Goal: Find specific page/section: Find specific page/section

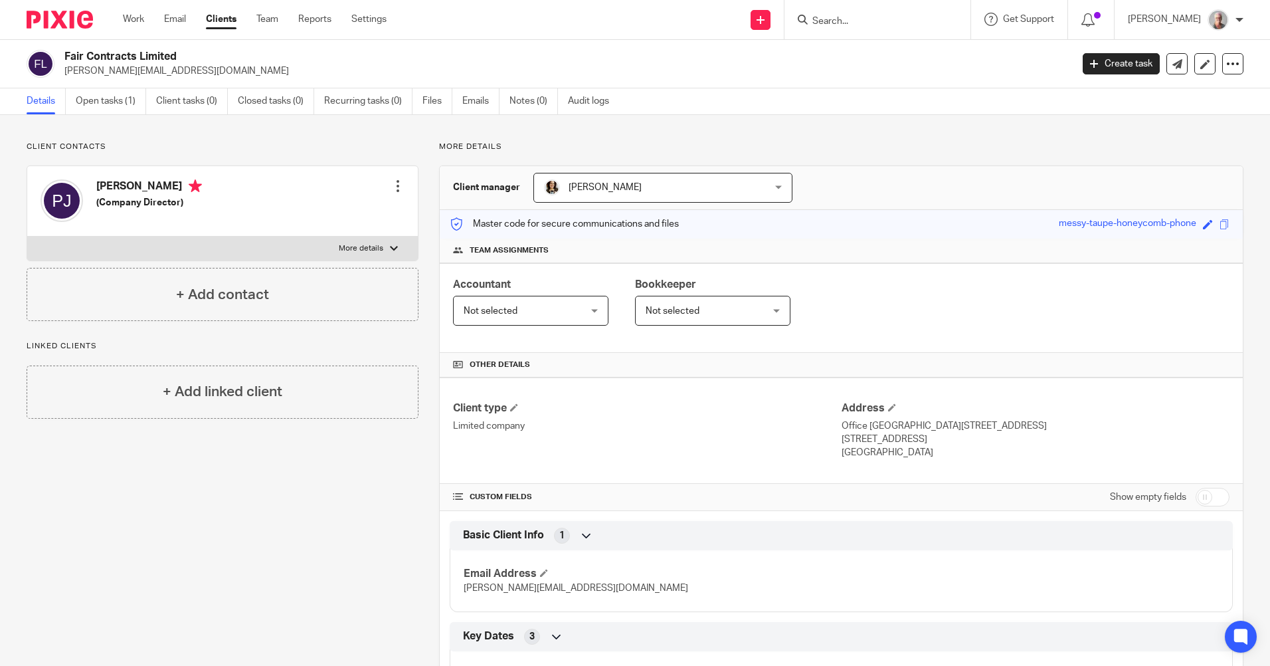
click at [851, 20] on input "Search" at bounding box center [871, 22] width 120 height 12
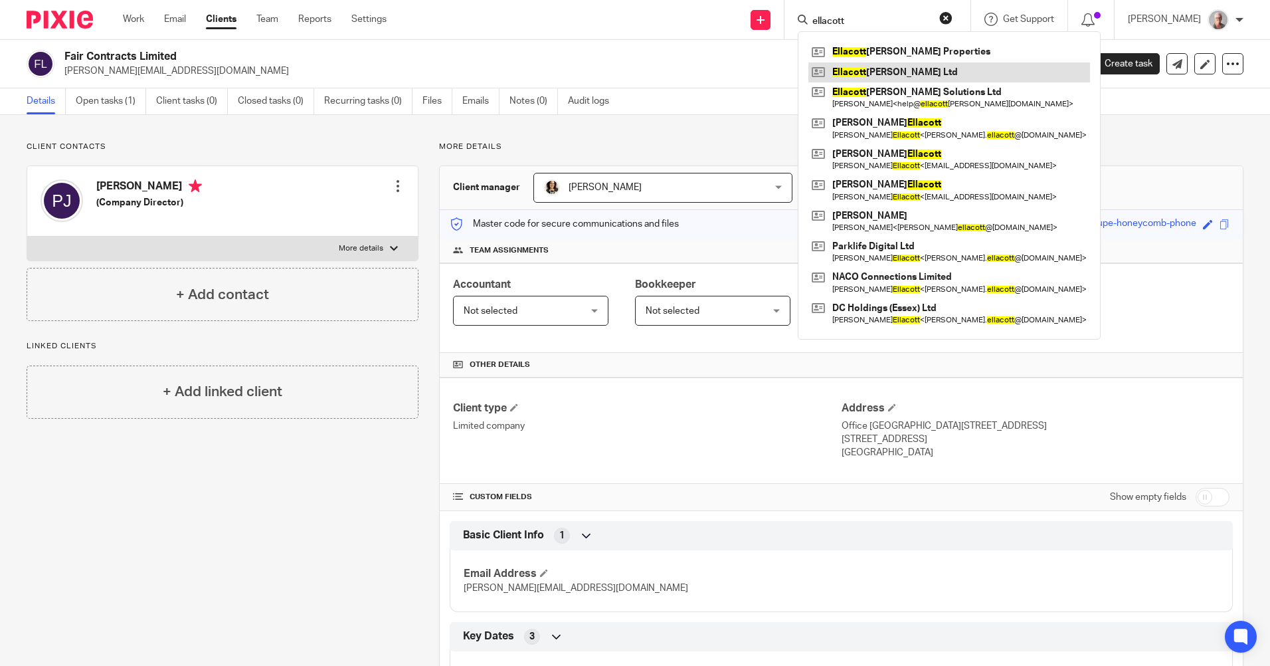
type input "ellacott"
click at [874, 73] on link at bounding box center [949, 72] width 282 height 20
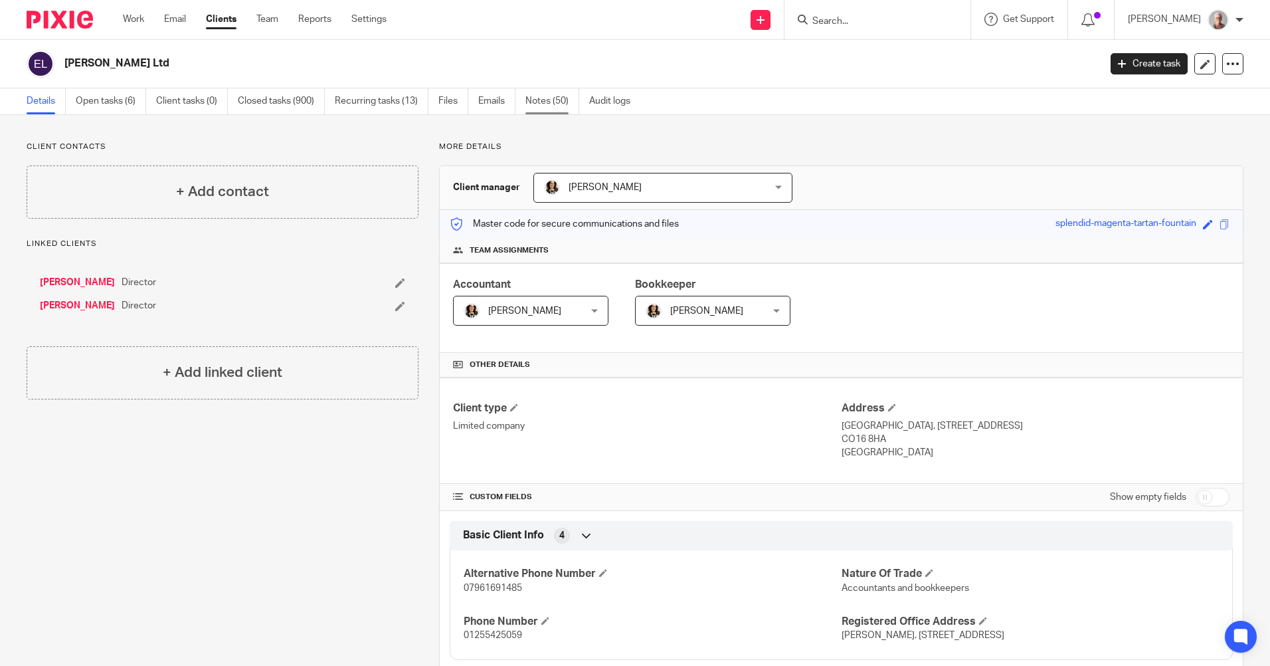
click at [538, 102] on link "Notes (50)" at bounding box center [552, 101] width 54 height 26
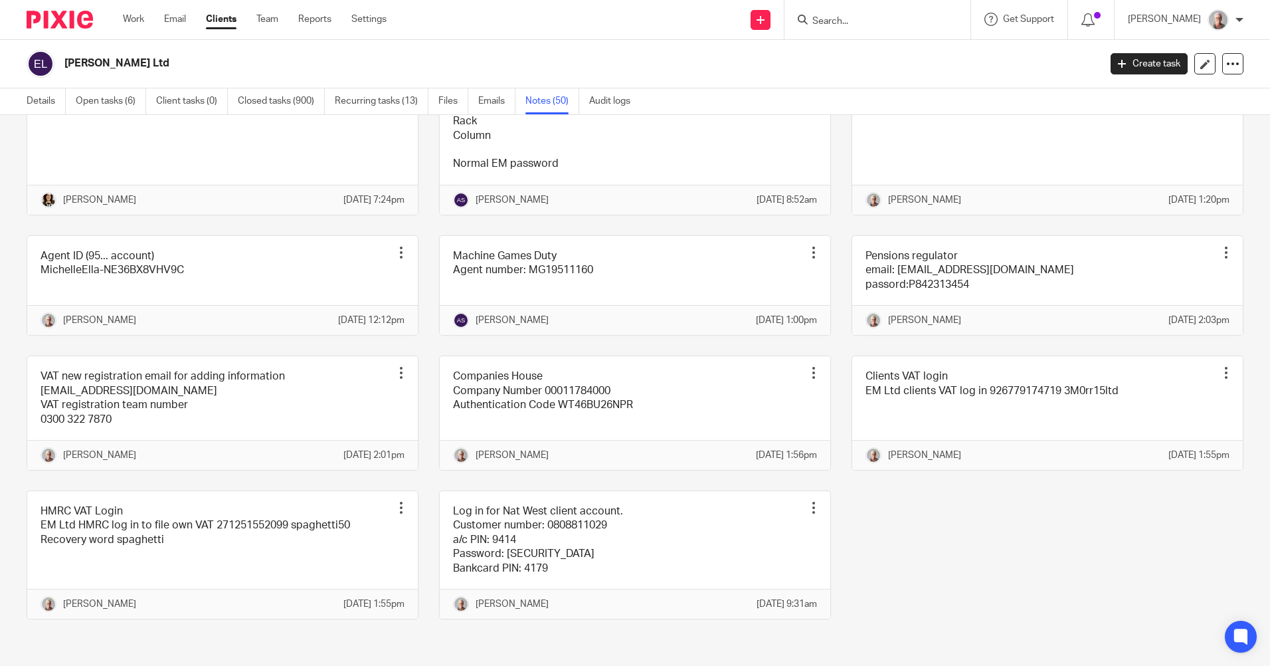
scroll to position [2853, 0]
click at [859, 18] on input "Search" at bounding box center [871, 22] width 120 height 12
type input "fair contract"
click at [893, 89] on link at bounding box center [892, 92] width 169 height 20
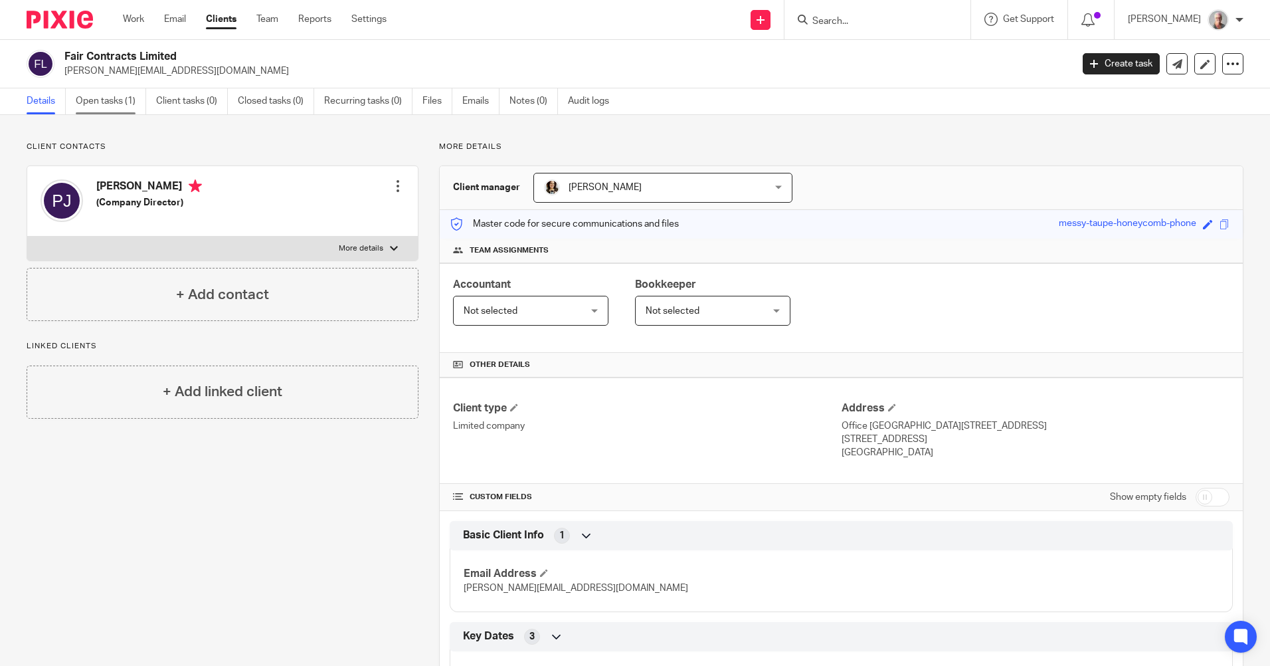
click at [124, 104] on link "Open tasks (1)" at bounding box center [111, 101] width 70 height 26
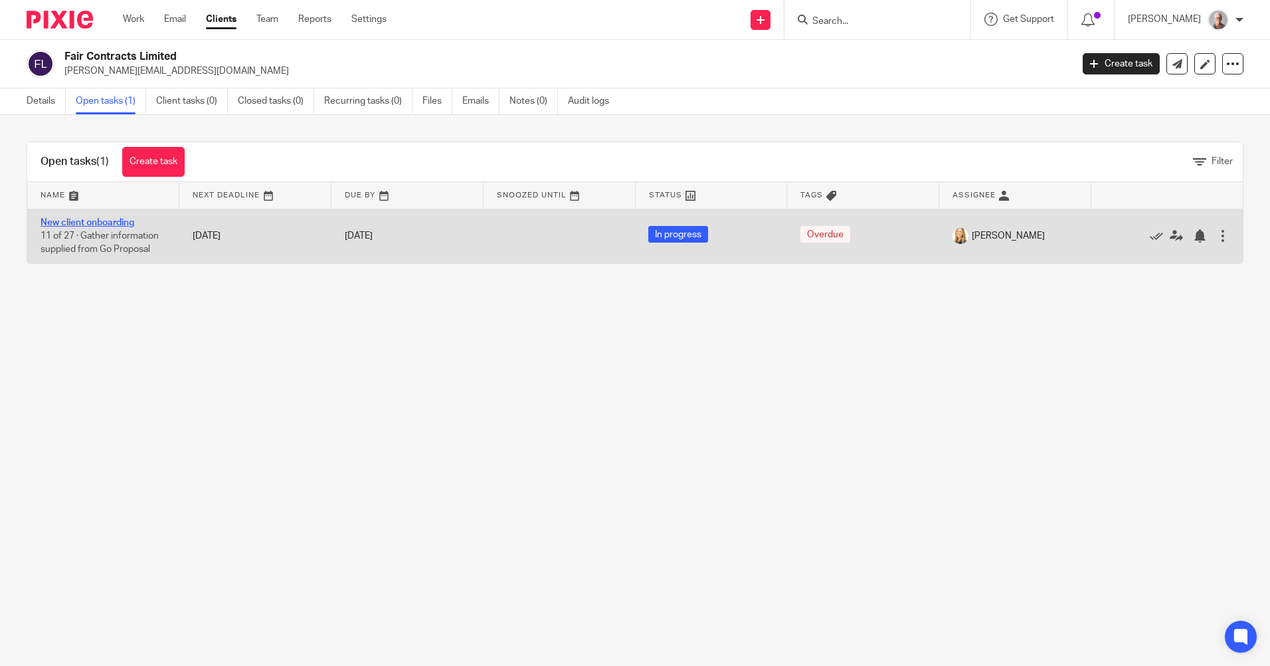
click at [98, 225] on link "New client onboarding" at bounding box center [88, 222] width 94 height 9
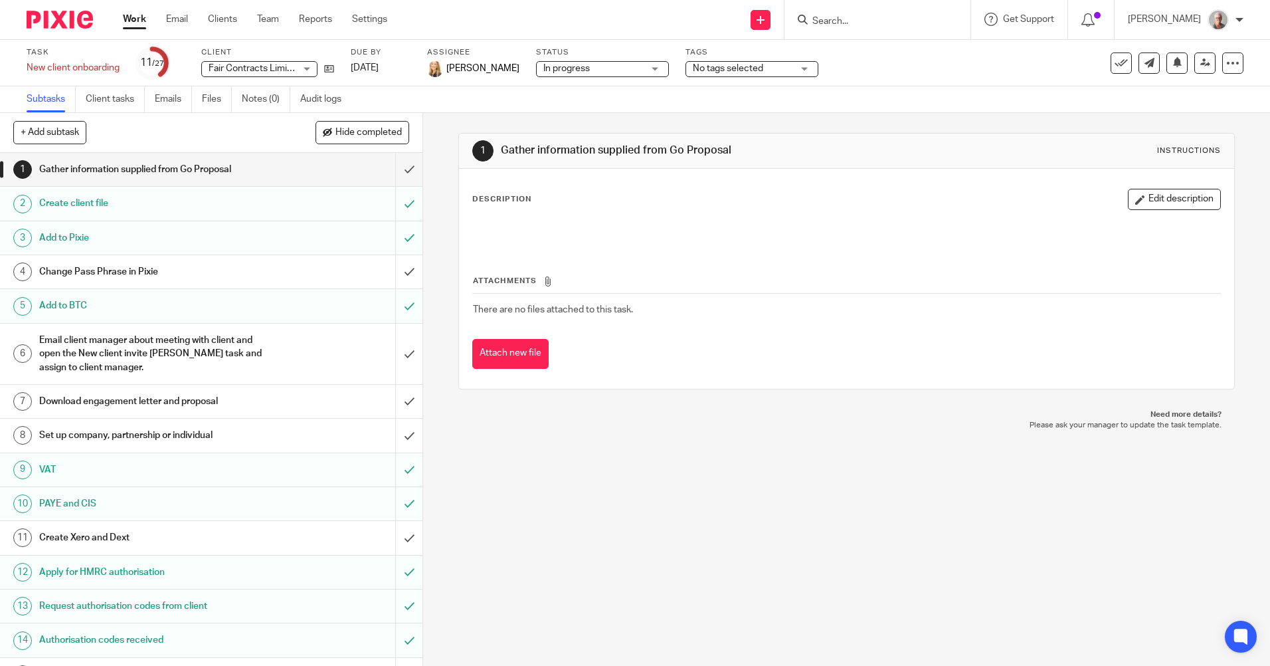
click at [848, 20] on input "Search" at bounding box center [871, 22] width 120 height 12
